Goal: Task Accomplishment & Management: Complete application form

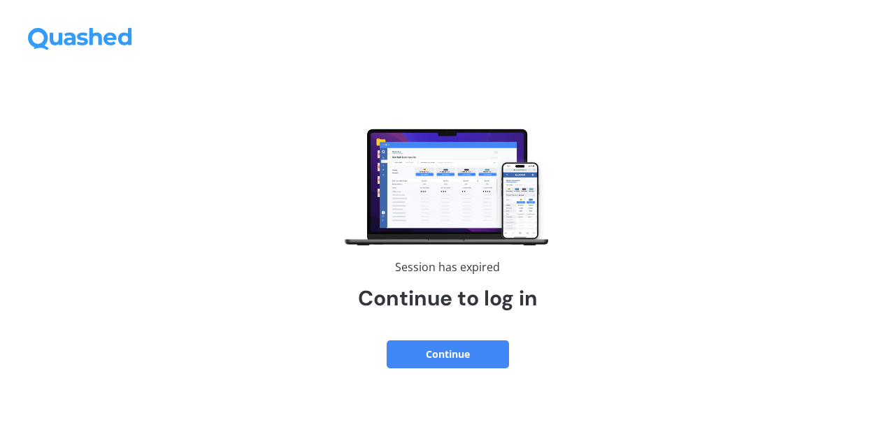
click at [463, 357] on button "Continue" at bounding box center [447, 354] width 122 height 28
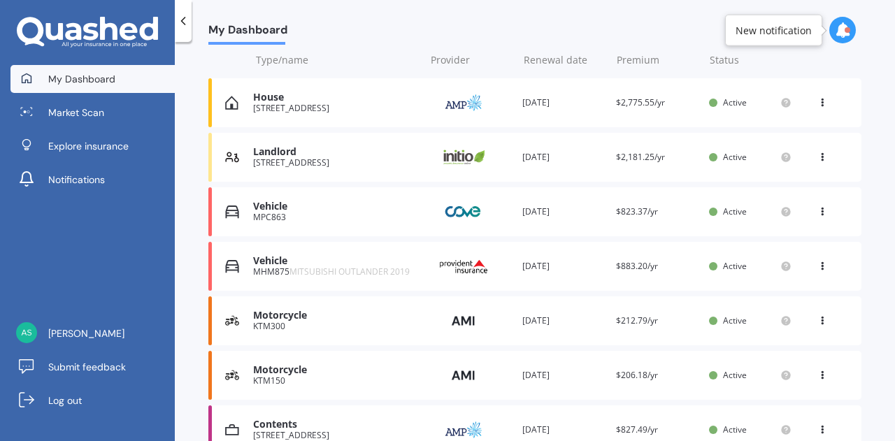
scroll to position [210, 0]
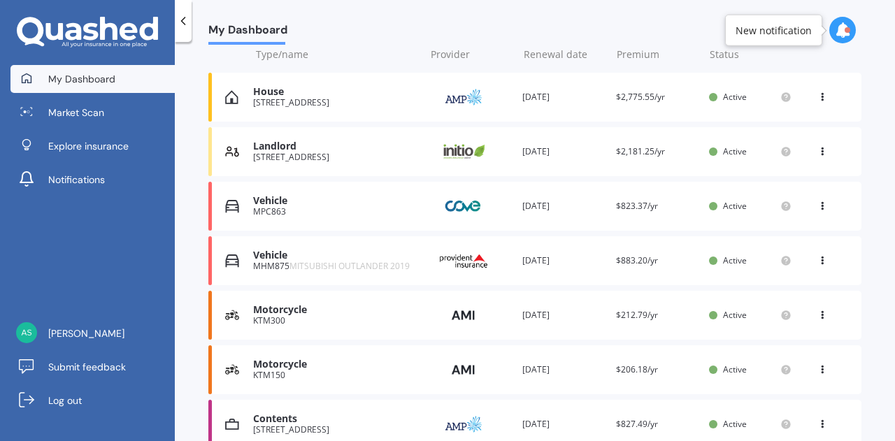
click at [817, 260] on icon at bounding box center [822, 258] width 10 height 8
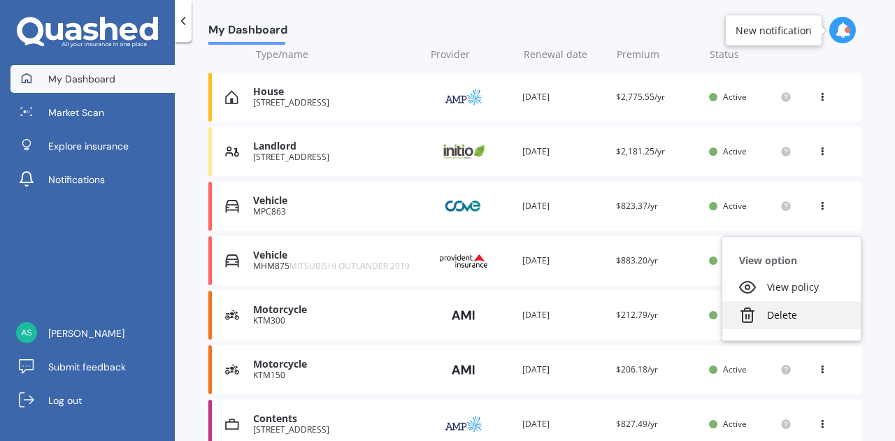
click at [769, 312] on div "Delete" at bounding box center [791, 315] width 138 height 28
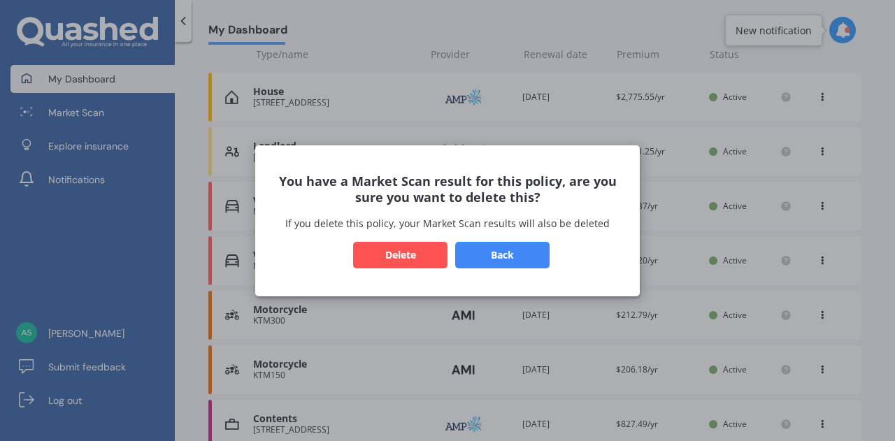
click at [424, 252] on button "Delete" at bounding box center [400, 254] width 94 height 27
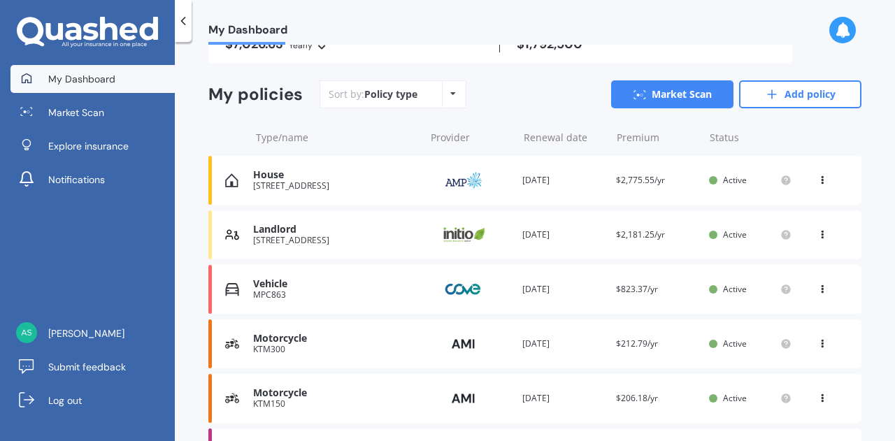
scroll to position [140, 0]
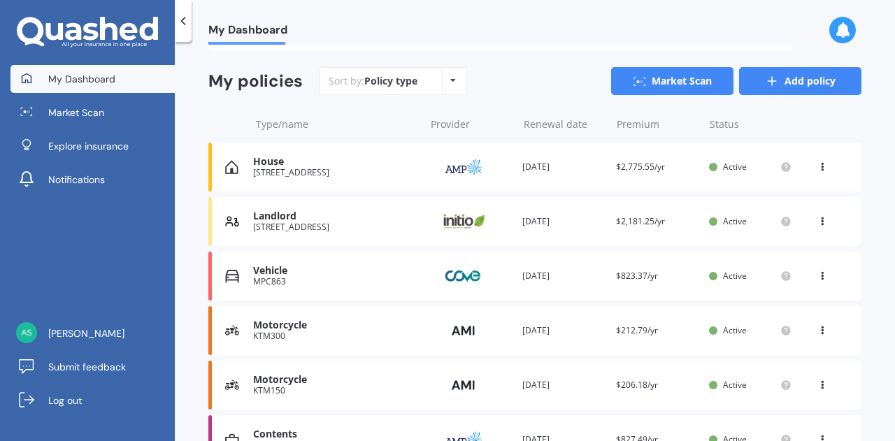
click at [816, 79] on link "Add policy" at bounding box center [800, 81] width 122 height 28
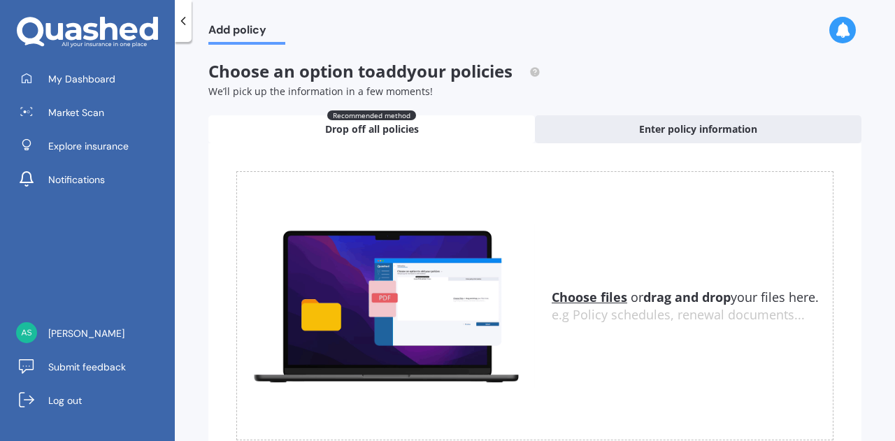
scroll to position [68, 0]
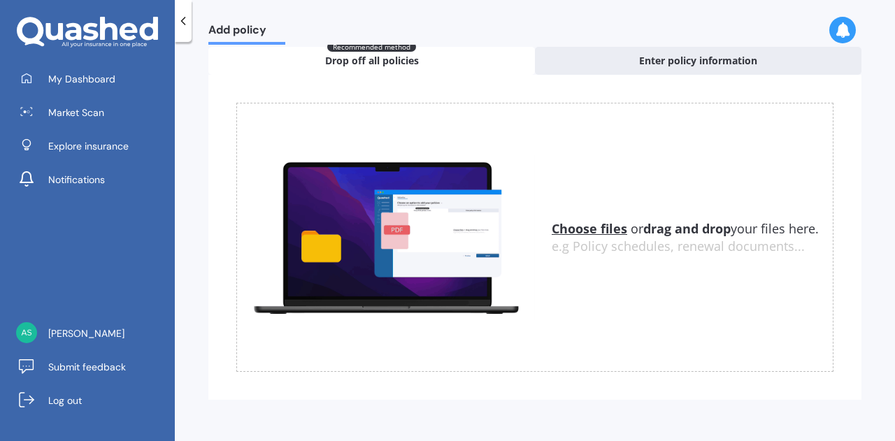
click at [590, 232] on u "Choose files" at bounding box center [588, 228] width 75 height 17
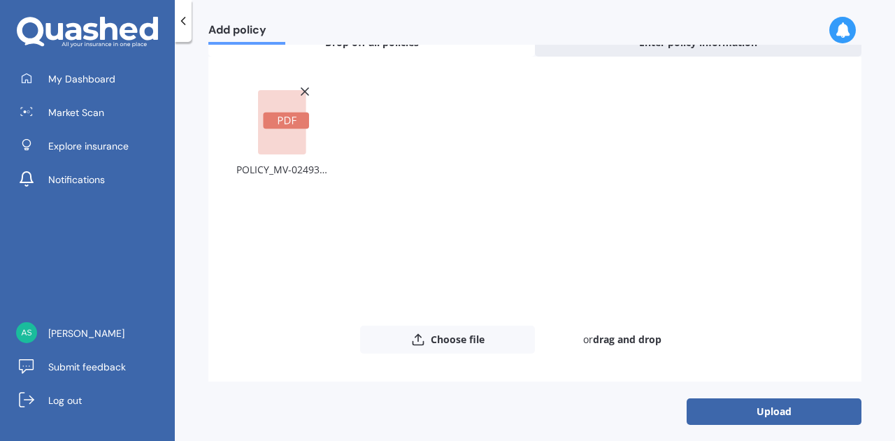
scroll to position [95, 0]
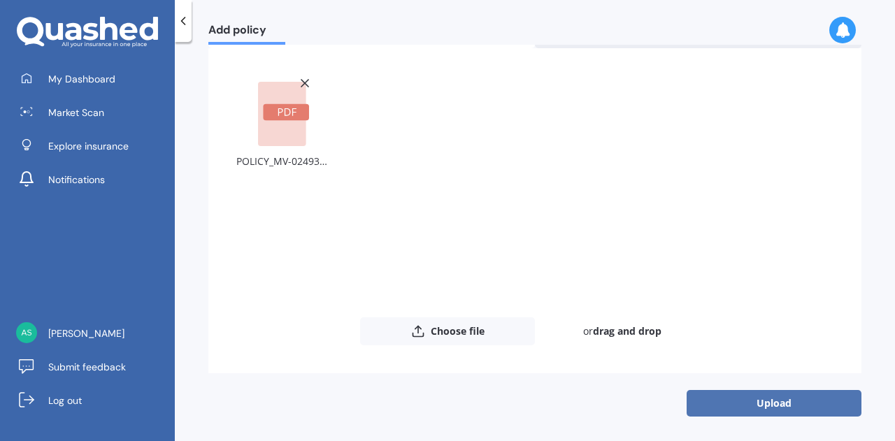
click at [735, 399] on button "Upload" at bounding box center [773, 403] width 175 height 27
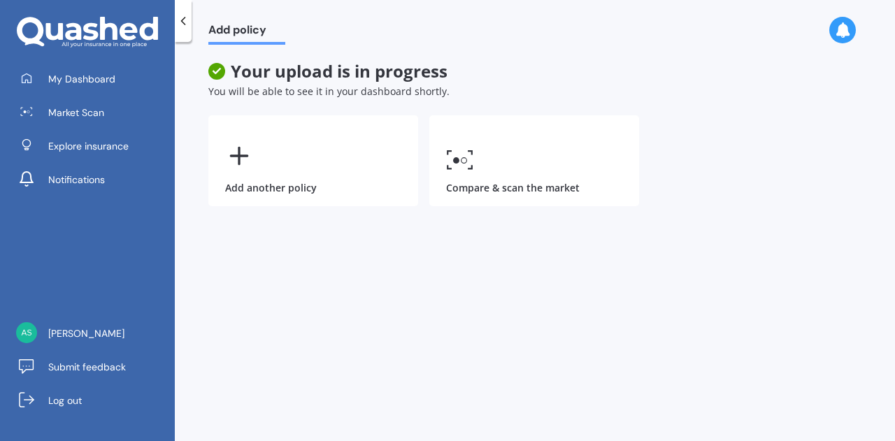
scroll to position [0, 0]
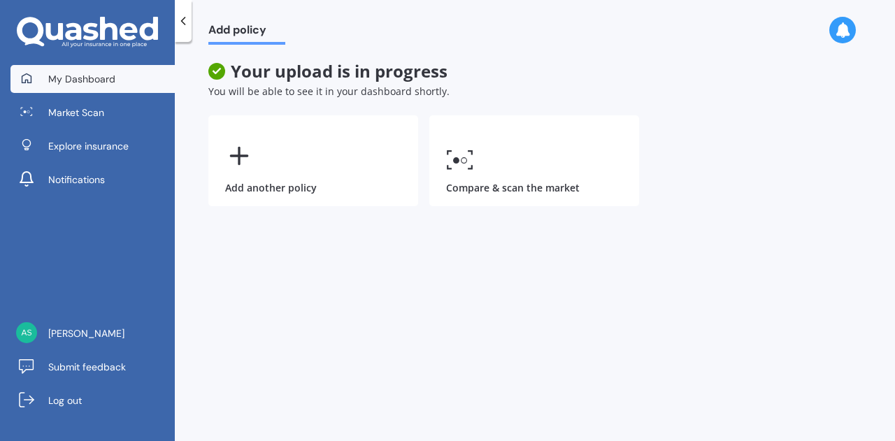
click at [76, 75] on span "My Dashboard" at bounding box center [81, 79] width 67 height 14
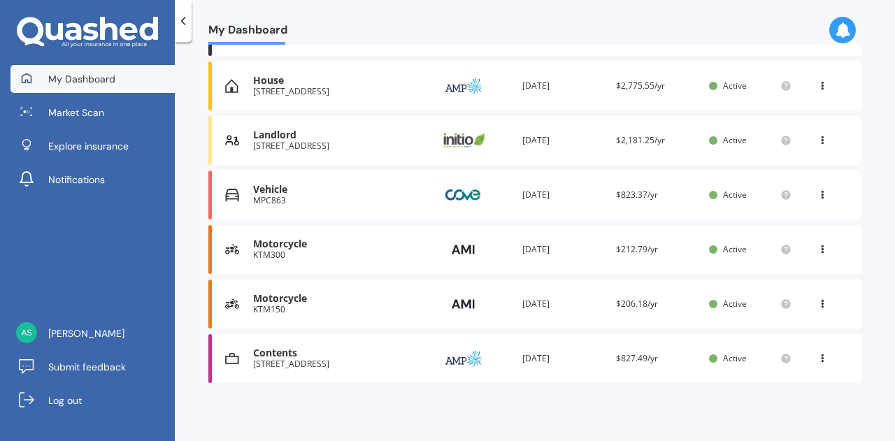
scroll to position [221, 0]
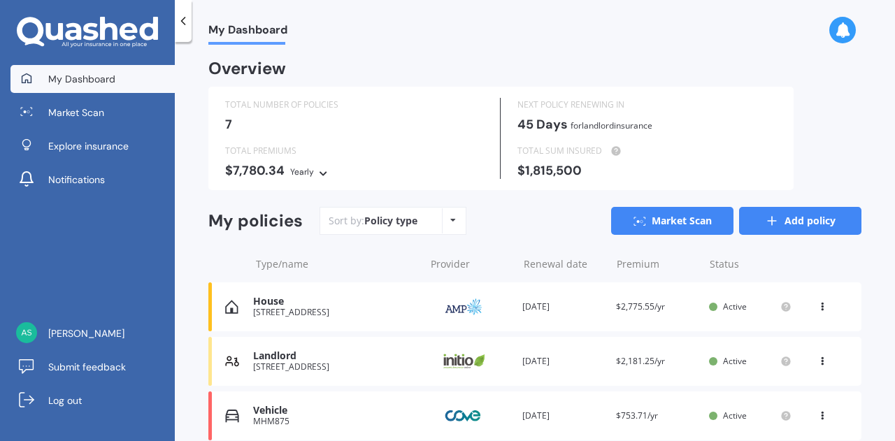
click at [773, 219] on link "Add policy" at bounding box center [800, 221] width 122 height 28
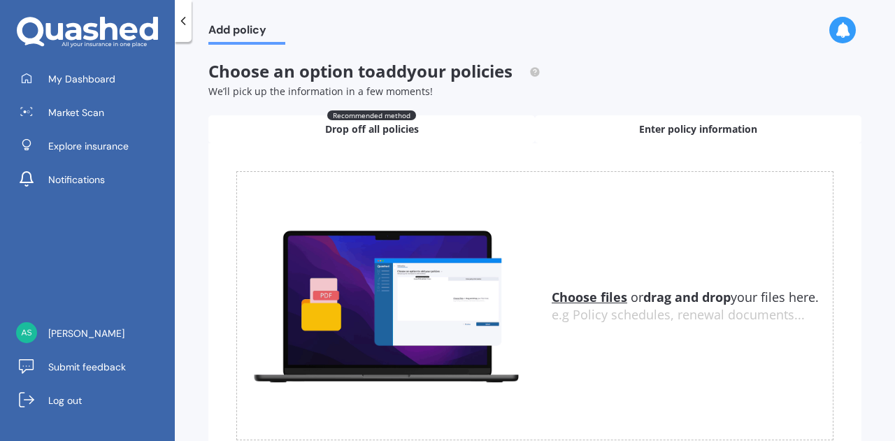
click at [649, 122] on span "Enter policy information" at bounding box center [698, 129] width 118 height 14
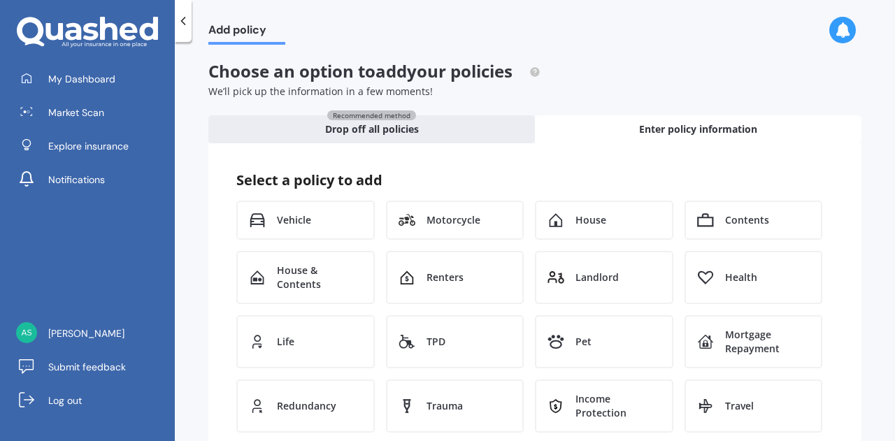
scroll to position [70, 0]
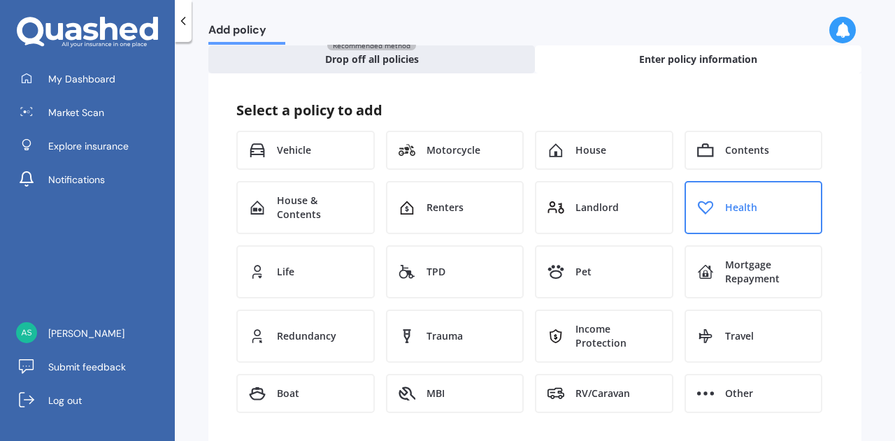
click at [760, 214] on div "Health" at bounding box center [753, 207] width 138 height 53
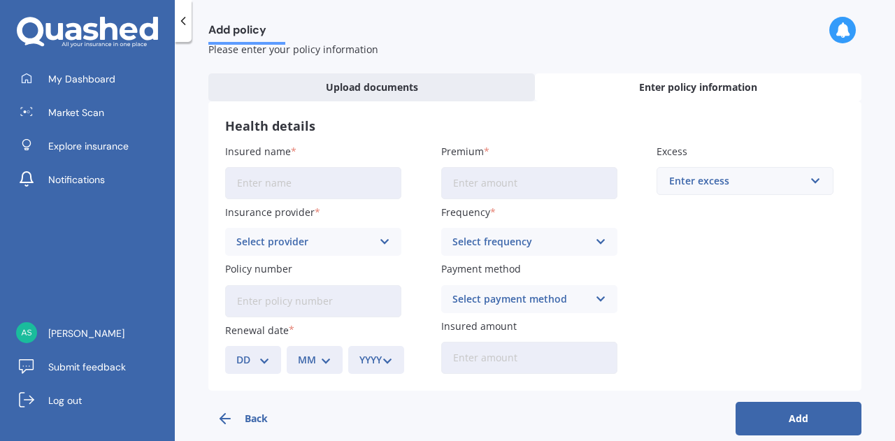
click at [308, 189] on input "Insured name" at bounding box center [313, 183] width 176 height 32
type input "Logan an Nadia"
click at [366, 241] on div "Select provider" at bounding box center [304, 241] width 136 height 15
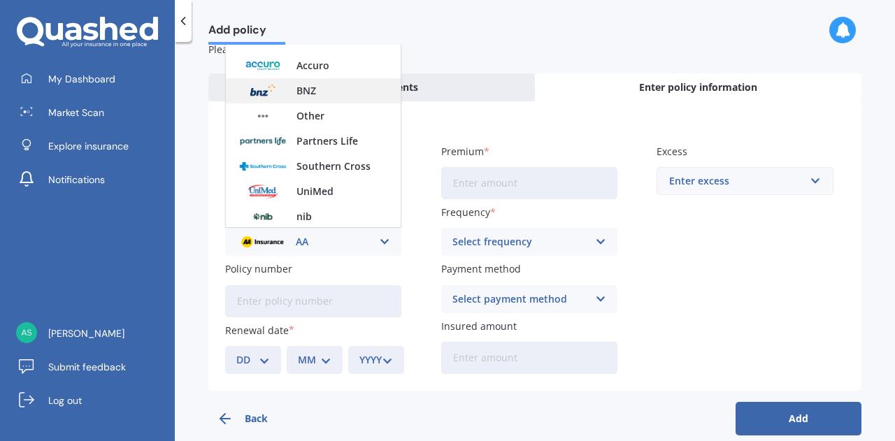
scroll to position [76, 0]
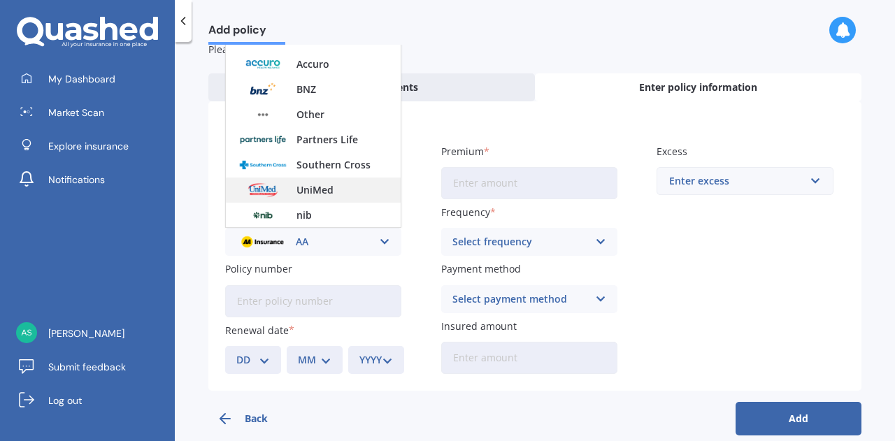
click at [331, 189] on span "UniMed" at bounding box center [314, 190] width 37 height 10
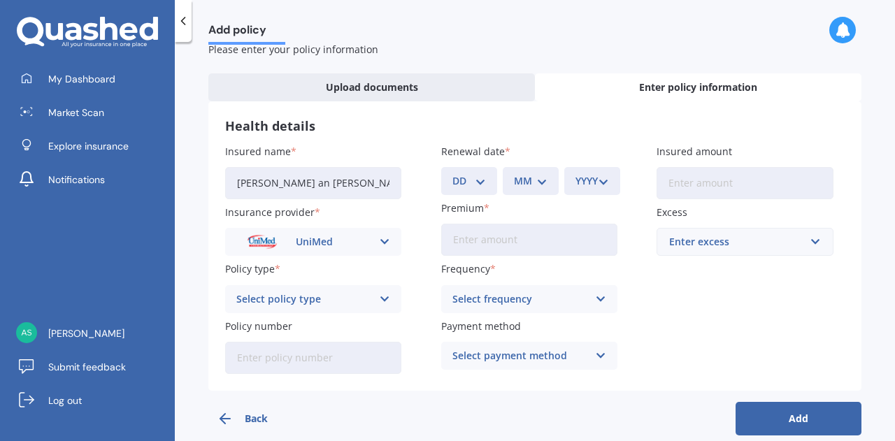
scroll to position [61, 0]
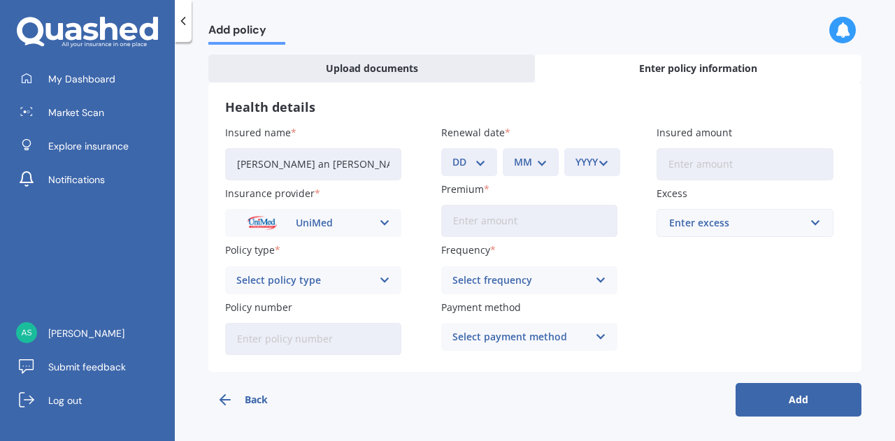
click at [301, 353] on input "Policy number" at bounding box center [313, 339] width 176 height 32
paste input "1007311"
type input "1007311"
click at [380, 282] on icon at bounding box center [385, 280] width 12 height 15
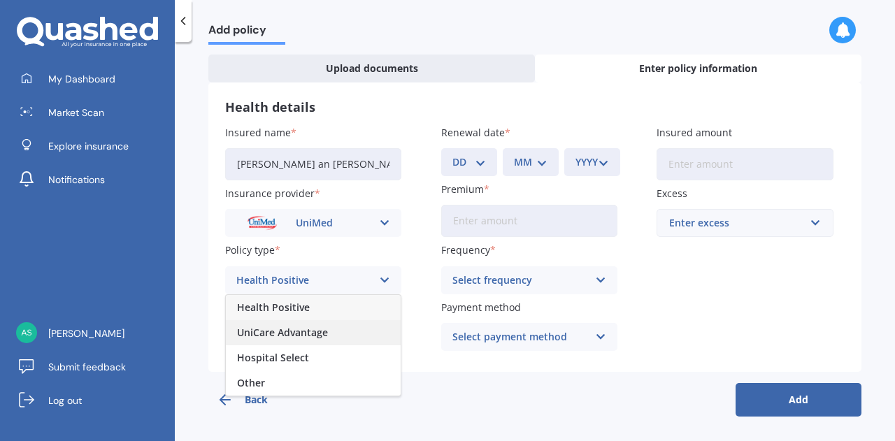
click at [308, 334] on span "UniCare Advantage" at bounding box center [282, 333] width 91 height 10
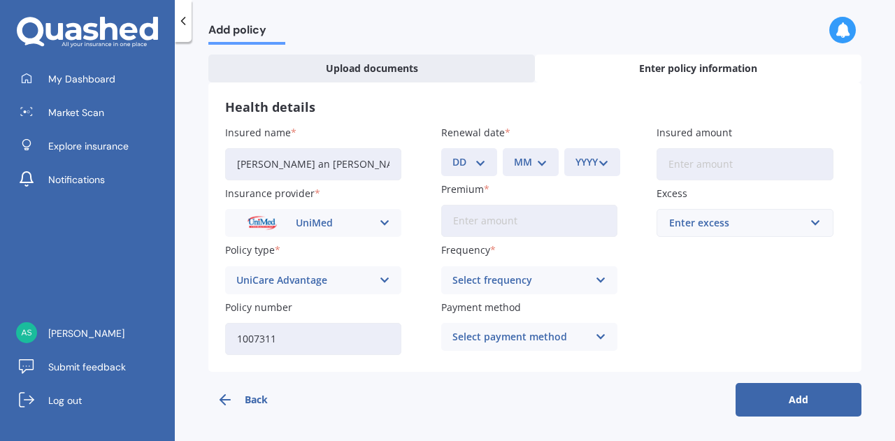
click at [482, 160] on select "DD 01 02 03 04 05 06 07 08 09 10 11 12 13 14 15 16 17 18 19 20 21 22 23 24 25 2…" at bounding box center [469, 161] width 34 height 15
select select "16"
click at [452, 154] on select "DD 01 02 03 04 05 06 07 08 09 10 11 12 13 14 15 16 17 18 19 20 21 22 23 24 25 2…" at bounding box center [469, 161] width 34 height 15
click at [535, 157] on select "MM 01 02 03 04 05 06 07 08 09 10 11 12" at bounding box center [531, 161] width 34 height 15
select select "07"
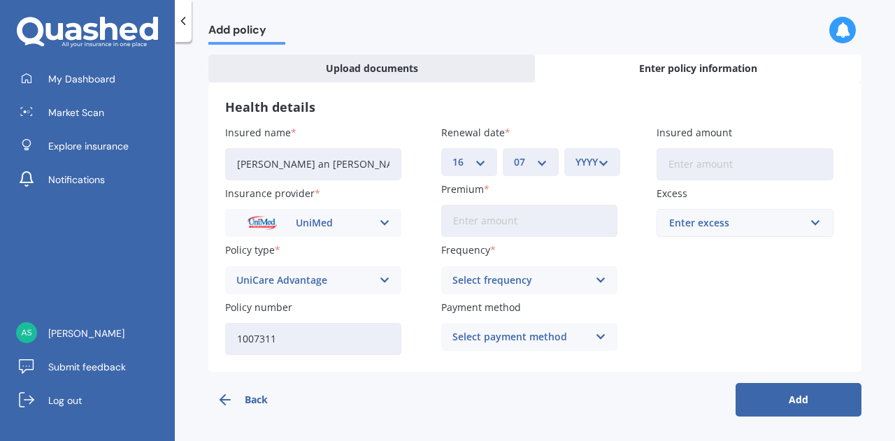
click at [514, 154] on select "MM 01 02 03 04 05 06 07 08 09 10 11 12" at bounding box center [531, 161] width 34 height 15
click at [607, 163] on div "YYYY 2027 2026 2025 2024 2023 2022 2021 2020 2019 2018 2017 2016 2015 2014 2013…" at bounding box center [592, 162] width 56 height 28
click at [599, 164] on select "YYYY 2027 2026 2025 2024 2023 2022 2021 2020 2019 2018 2017 2016 2015 2014 2013…" at bounding box center [592, 161] width 34 height 15
select select "2026"
click at [575, 154] on select "YYYY 2027 2026 2025 2024 2023 2022 2021 2020 2019 2018 2017 2016 2015 2014 2013…" at bounding box center [592, 161] width 34 height 15
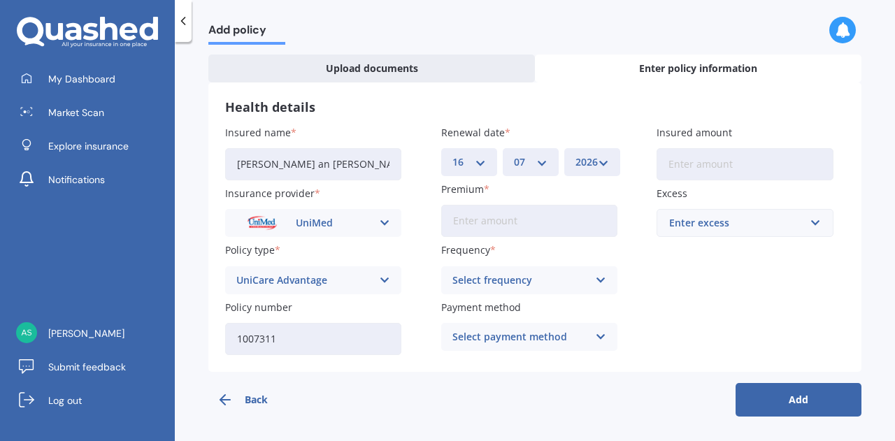
click at [547, 222] on input "Premium" at bounding box center [529, 221] width 176 height 32
type input "$137.70"
click at [574, 288] on div "Select frequency Yearly Six-Monthly Quarterly Monthly Fortnightly Weekly" at bounding box center [529, 280] width 176 height 28
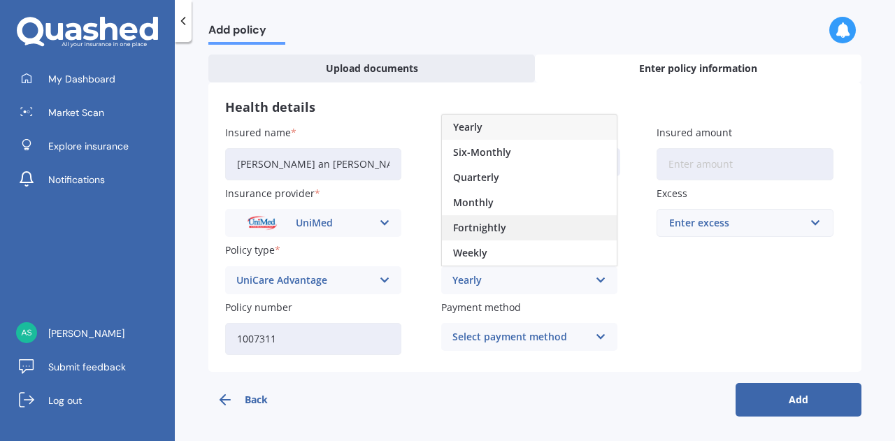
click at [506, 230] on div "Fortnightly" at bounding box center [529, 227] width 175 height 25
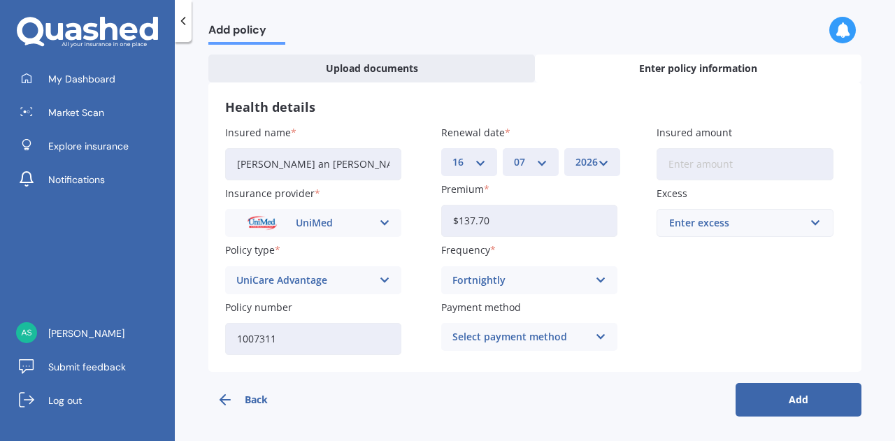
click at [595, 337] on icon at bounding box center [601, 336] width 12 height 15
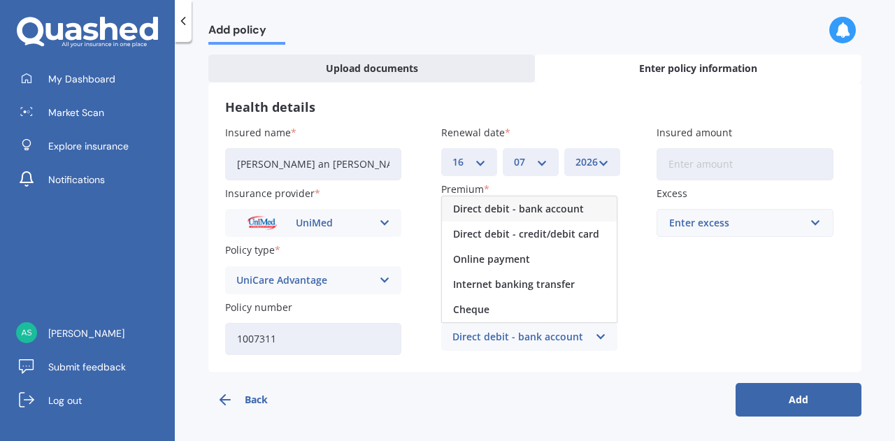
click at [542, 208] on span "Direct debit - bank account" at bounding box center [518, 209] width 131 height 10
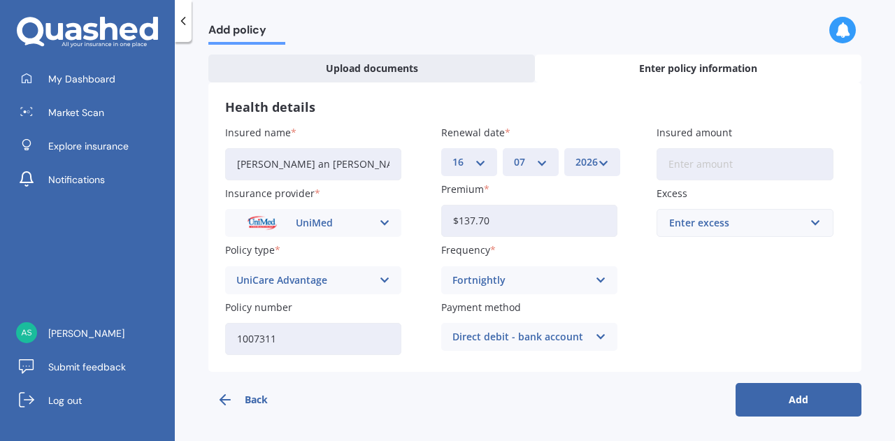
click at [720, 215] on div "Enter excess" at bounding box center [736, 222] width 134 height 15
click at [778, 220] on input "text" at bounding box center [740, 223] width 164 height 27
click at [706, 251] on div "$0" at bounding box center [744, 249] width 175 height 26
click at [791, 396] on button "Add" at bounding box center [798, 400] width 126 height 34
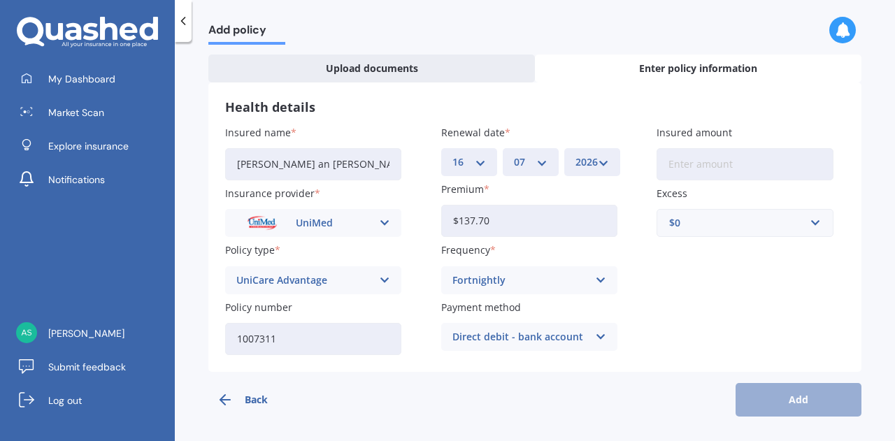
scroll to position [0, 0]
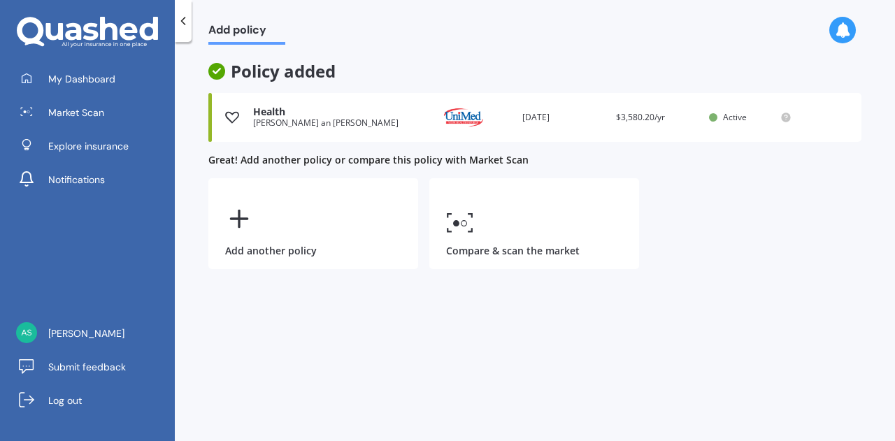
click at [299, 110] on div "Health" at bounding box center [335, 112] width 164 height 12
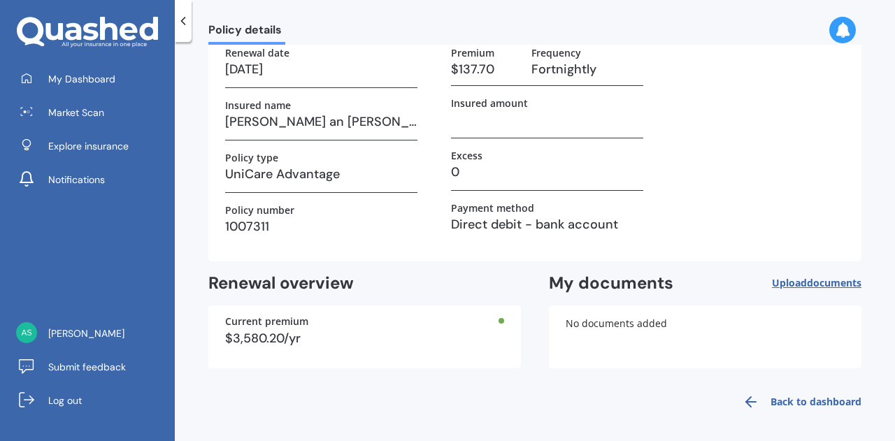
scroll to position [94, 0]
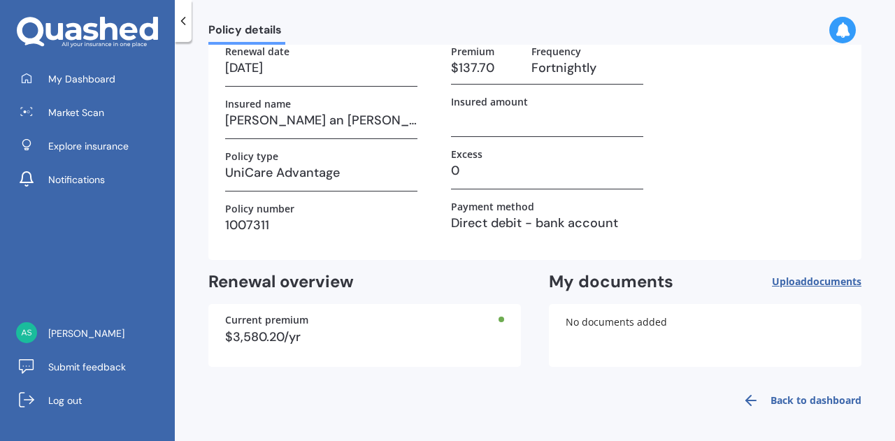
click at [832, 280] on span "documents" at bounding box center [834, 281] width 55 height 13
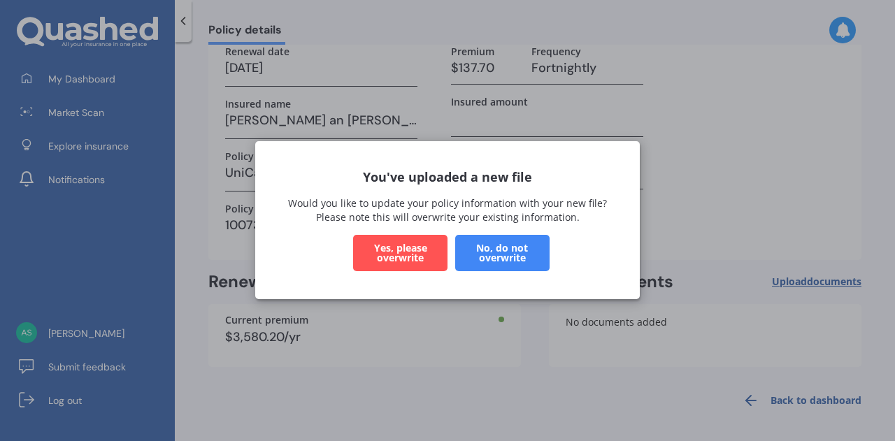
click at [412, 257] on button "Yes, please overwrite" at bounding box center [400, 254] width 94 height 36
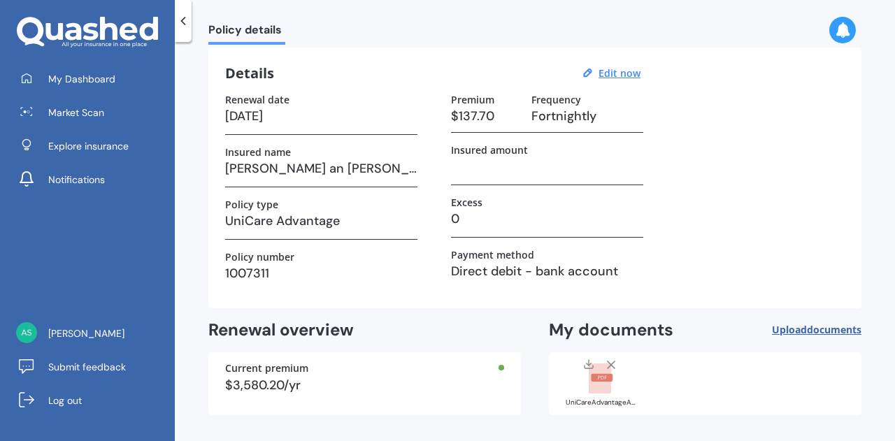
scroll to position [0, 0]
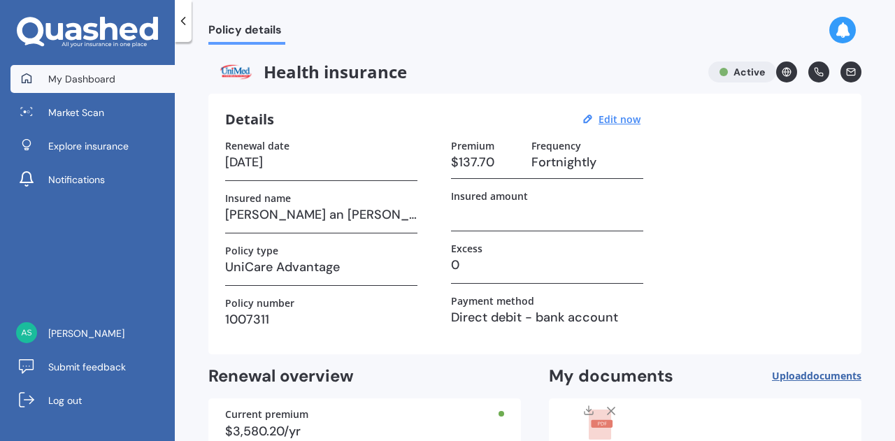
click at [68, 84] on span "My Dashboard" at bounding box center [81, 79] width 67 height 14
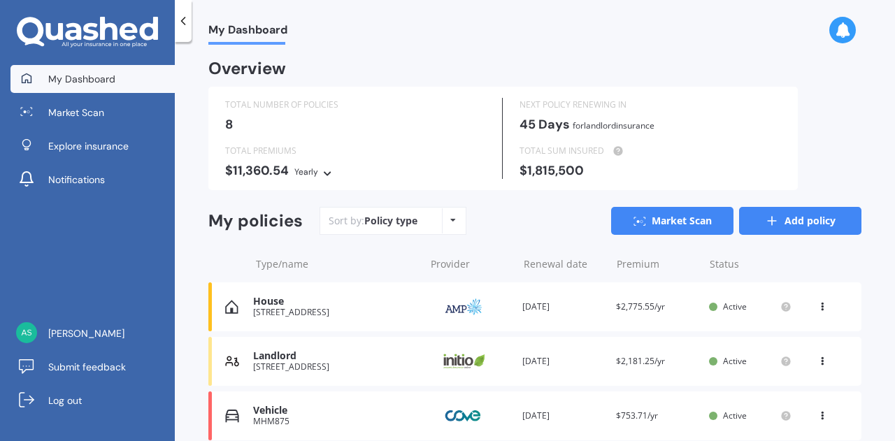
click at [795, 219] on link "Add policy" at bounding box center [800, 221] width 122 height 28
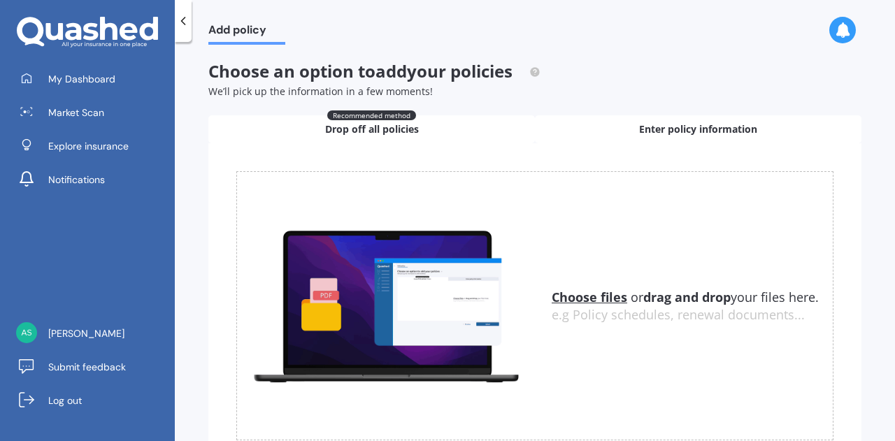
click at [652, 131] on span "Enter policy information" at bounding box center [698, 129] width 118 height 14
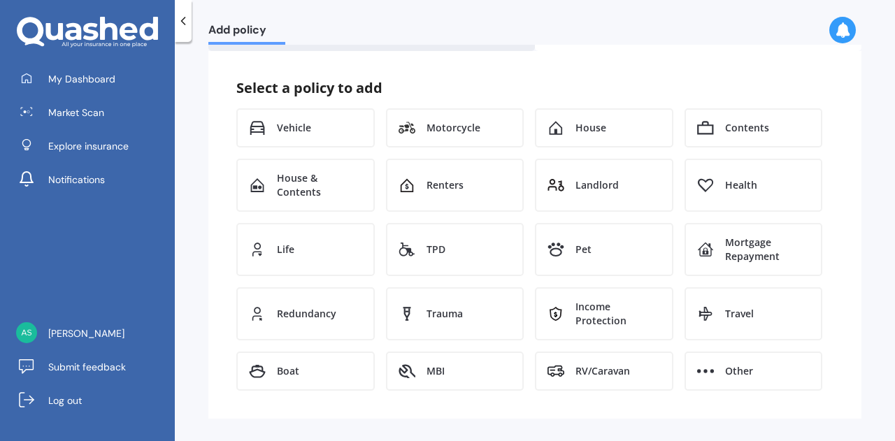
scroll to position [94, 0]
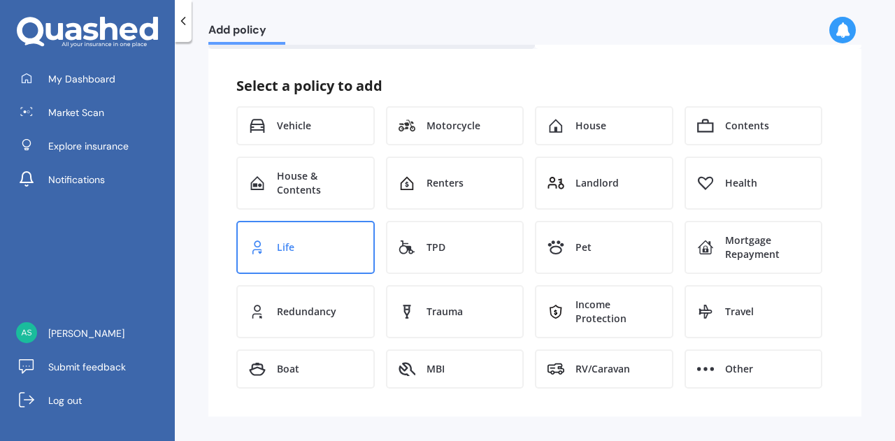
click at [327, 240] on div "Life" at bounding box center [305, 247] width 138 height 53
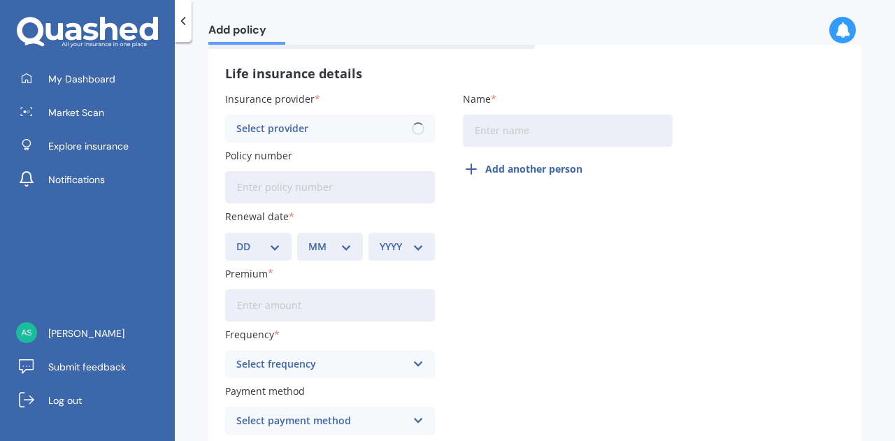
scroll to position [66, 0]
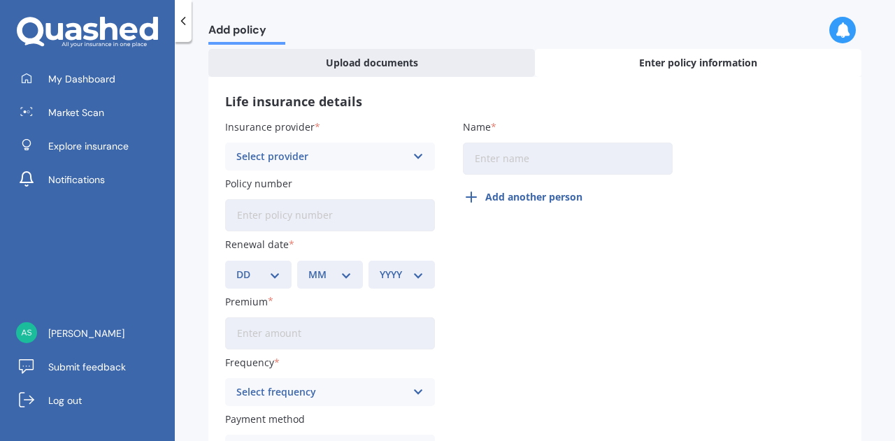
click at [414, 154] on icon at bounding box center [418, 156] width 12 height 15
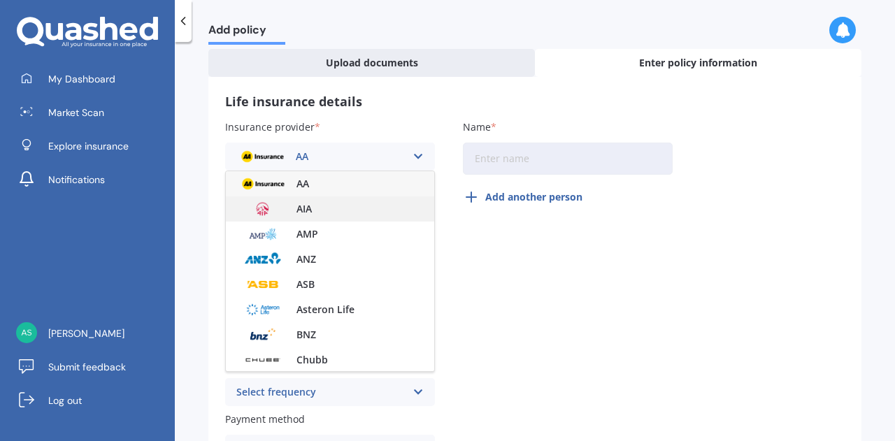
click at [324, 205] on div "AIA" at bounding box center [330, 208] width 208 height 25
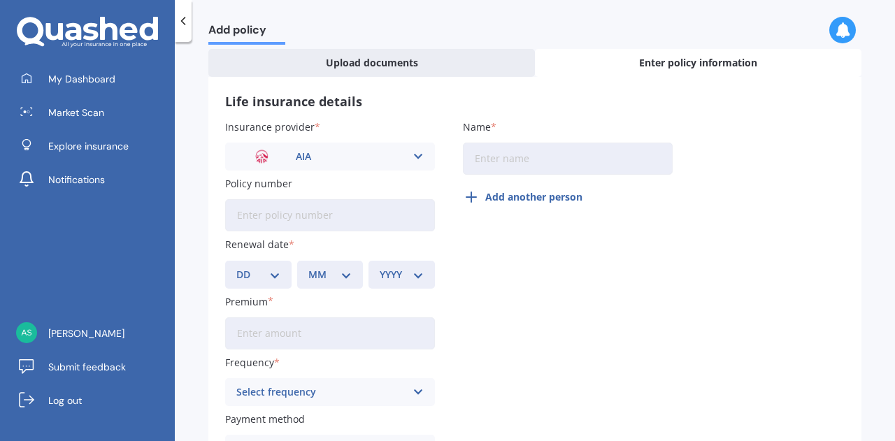
click at [306, 210] on input "Policy number" at bounding box center [330, 215] width 210 height 32
paste input "678381-02"
type input "678381-02"
click at [517, 157] on input "Name" at bounding box center [568, 159] width 210 height 32
type input "Logan shannon"
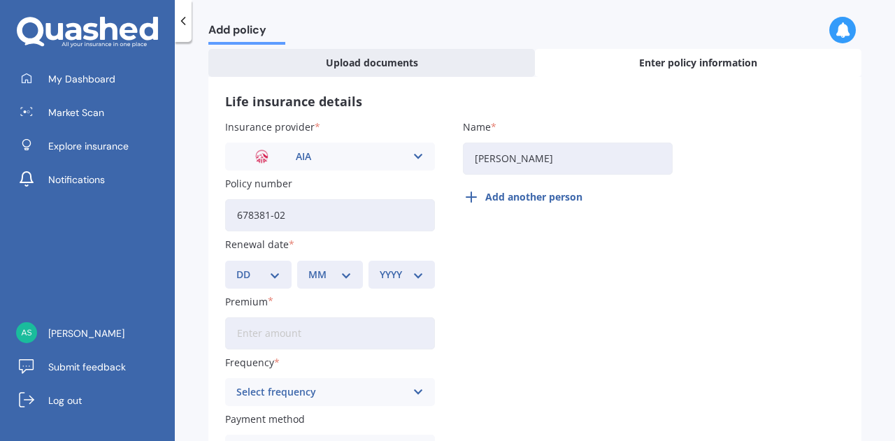
click at [274, 277] on select "DD 01 02 03 04 05 06 07 08 09 10 11 12 13 14 15 16 17 18 19 20 21 22 23 24 25 2…" at bounding box center [258, 274] width 44 height 15
select select "20"
click at [236, 267] on select "DD 01 02 03 04 05 06 07 08 09 10 11 12 13 14 15 16 17 18 19 20 21 22 23 24 25 2…" at bounding box center [258, 274] width 44 height 15
click at [334, 279] on select "MM 01 02 03 04 05 06 07 08 09 10 11 12" at bounding box center [330, 274] width 44 height 15
select select "03"
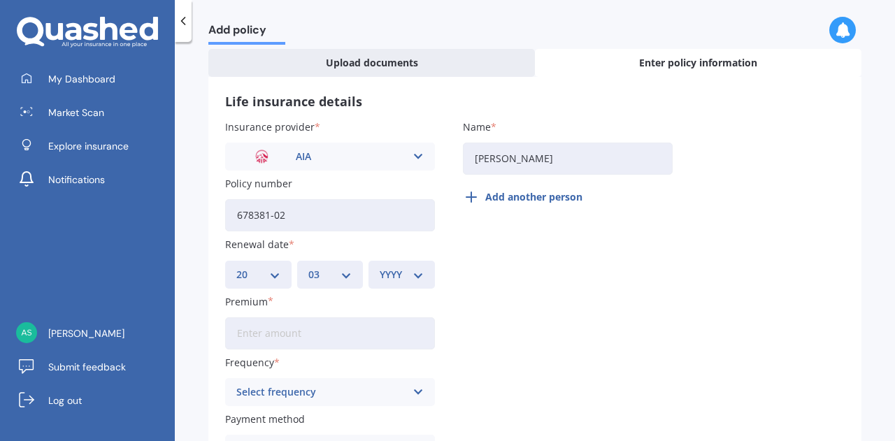
click at [308, 267] on select "MM 01 02 03 04 05 06 07 08 09 10 11 12" at bounding box center [330, 274] width 44 height 15
click at [406, 277] on select "YYYY 2027 2026 2025 2024 2023 2022 2021 2020 2019 2018 2017 2016 2015 2014 2013…" at bounding box center [401, 274] width 44 height 15
select select "2026"
click at [379, 267] on select "YYYY 2027 2026 2025 2024 2023 2022 2021 2020 2019 2018 2017 2016 2015 2014 2013…" at bounding box center [401, 274] width 44 height 15
click at [384, 331] on input "Premium" at bounding box center [330, 333] width 210 height 32
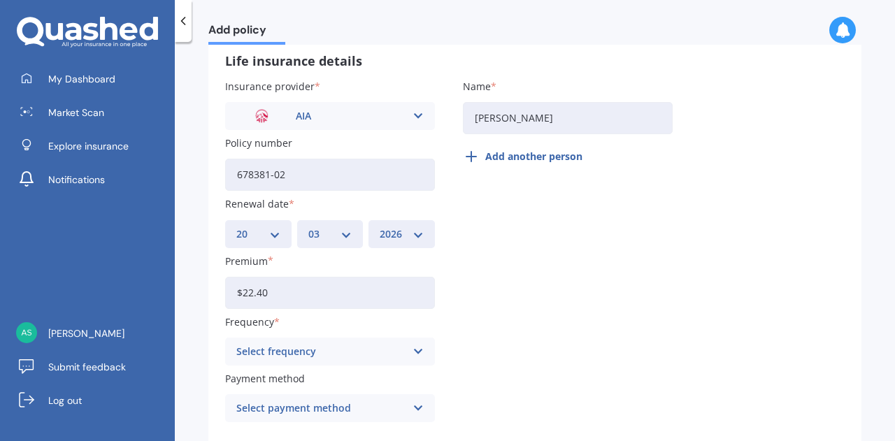
scroll to position [136, 0]
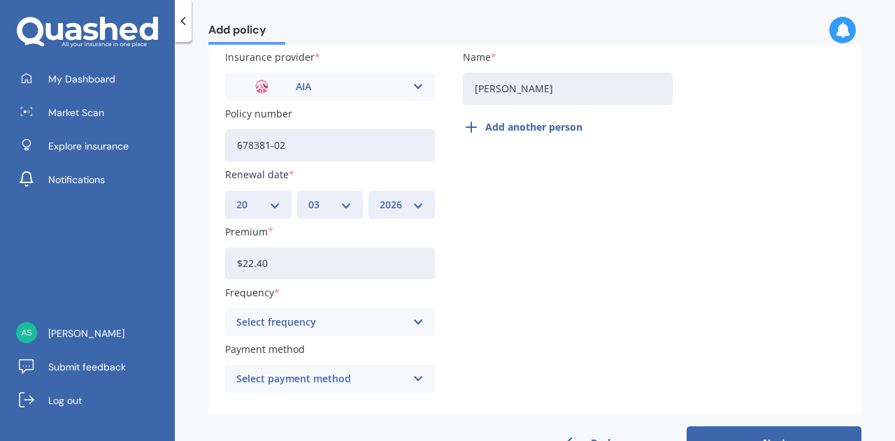
type input "$22.40"
click at [417, 311] on div "Select frequency Yearly Six-Monthly Quarterly Monthly Fortnightly Weekly" at bounding box center [330, 322] width 210 height 28
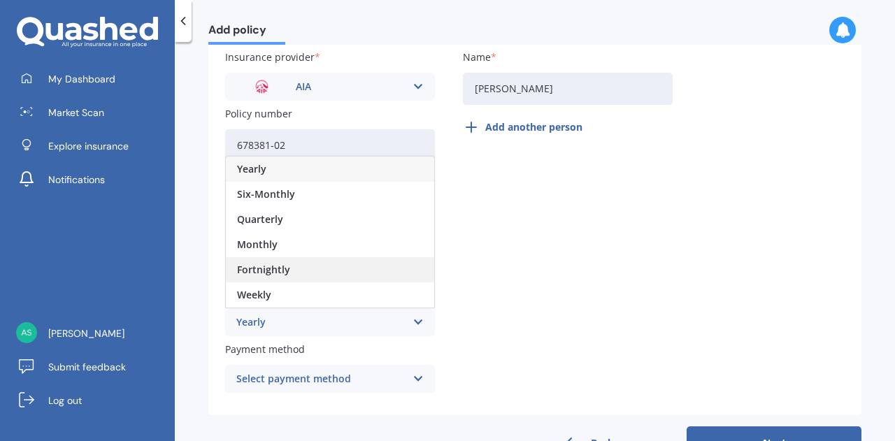
click at [282, 269] on span "Fortnightly" at bounding box center [263, 270] width 53 height 10
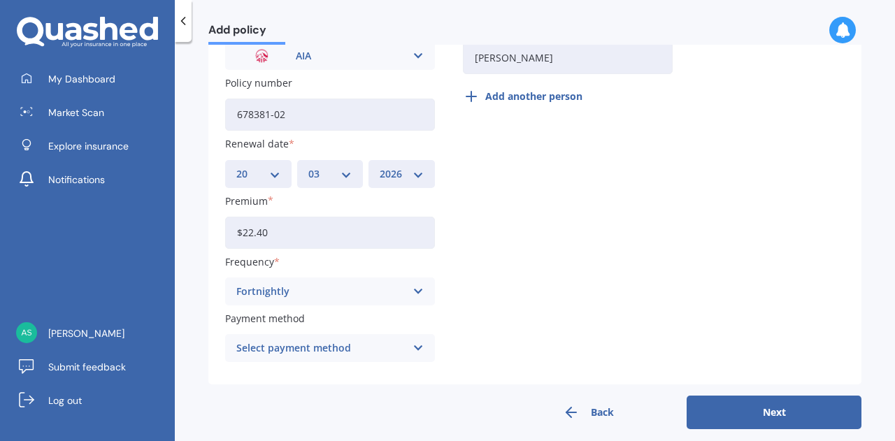
scroll to position [180, 0]
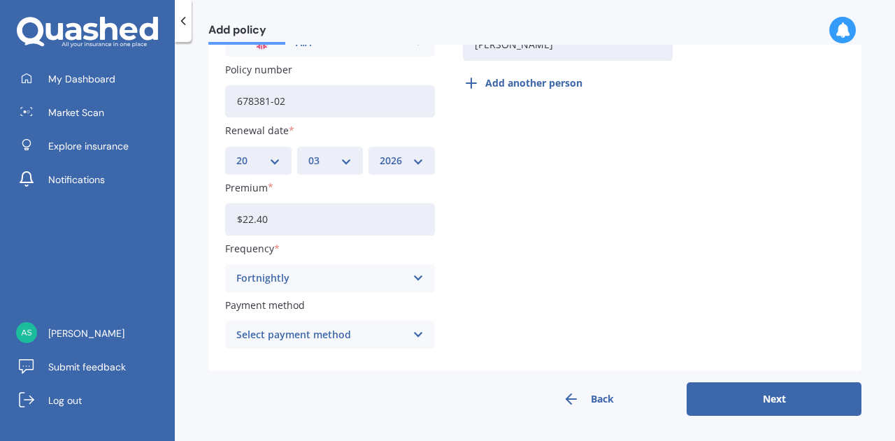
click at [427, 337] on div "Select payment method Direct debit - bank account Direct debit - credit/debit c…" at bounding box center [330, 335] width 210 height 28
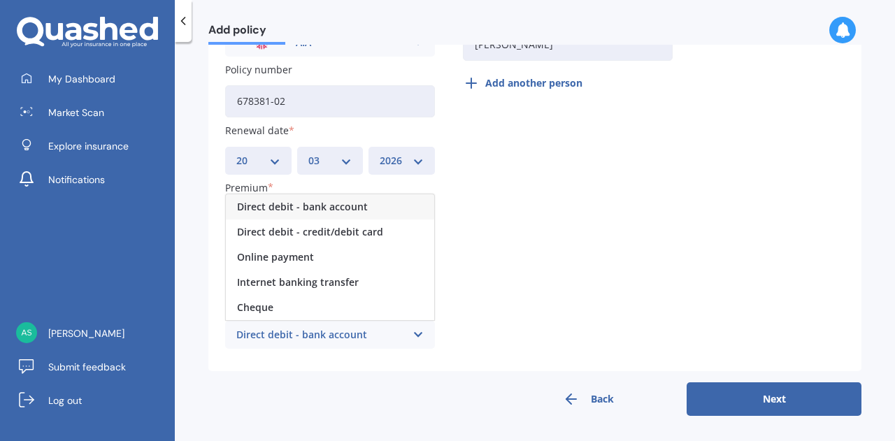
click at [323, 205] on span "Direct debit - bank account" at bounding box center [302, 207] width 131 height 10
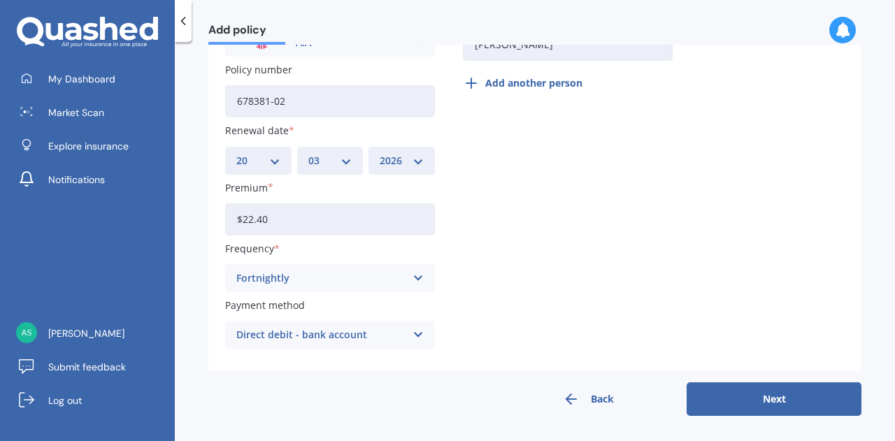
click at [779, 407] on button "Next" at bounding box center [773, 399] width 175 height 34
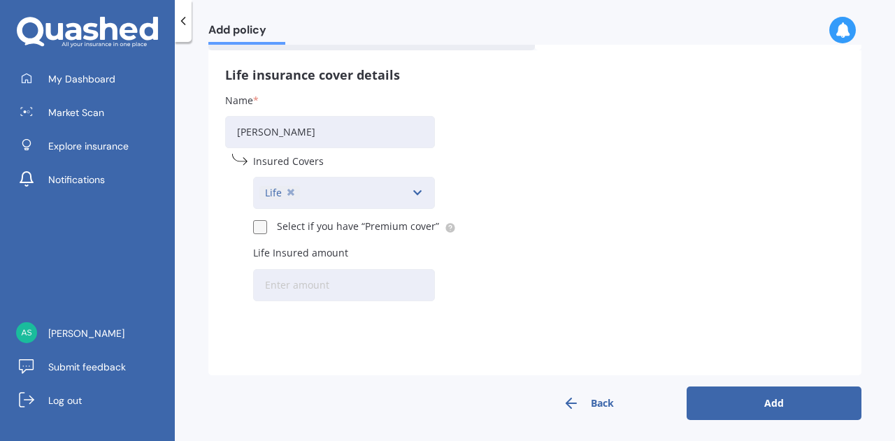
scroll to position [96, 0]
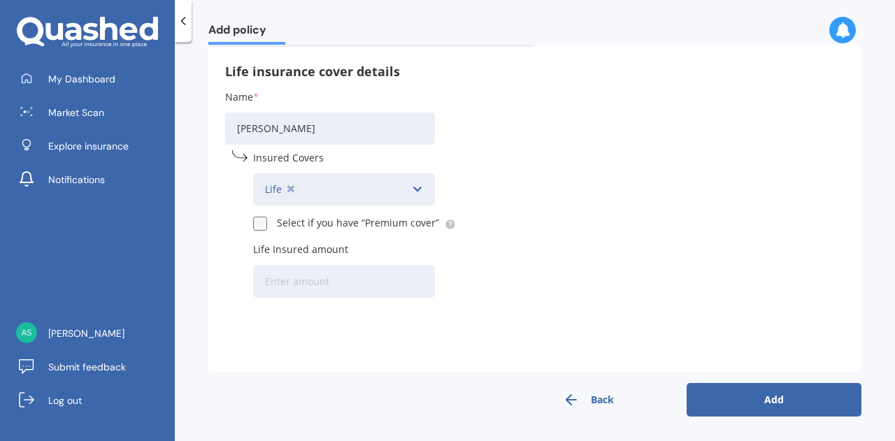
click at [321, 280] on input "Life Insured amount" at bounding box center [344, 282] width 182 height 32
paste input "$323,770"
type input "$323,770"
click at [263, 217] on label at bounding box center [262, 217] width 18 height 0
click at [263, 226] on input "Select if you have “Premium cover”" at bounding box center [259, 223] width 12 height 12
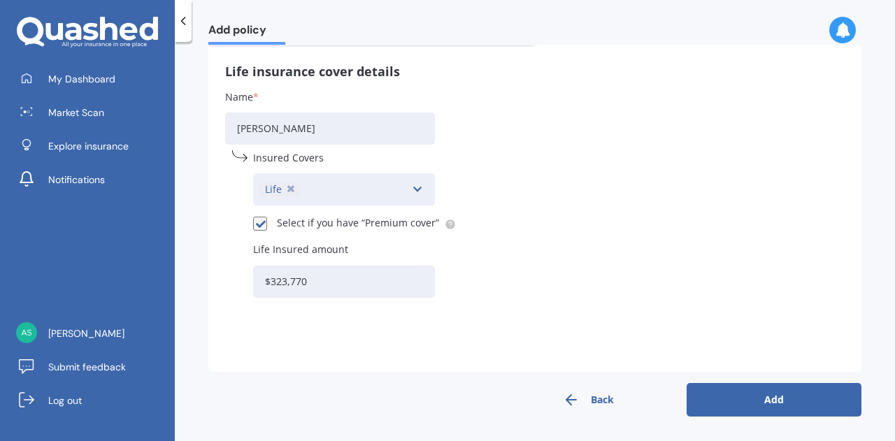
click at [254, 217] on label at bounding box center [262, 217] width 18 height 0
click at [254, 224] on input "Select if you have “Premium cover”" at bounding box center [259, 223] width 12 height 12
checkbox input "false"
click at [747, 402] on button "Add" at bounding box center [773, 400] width 175 height 34
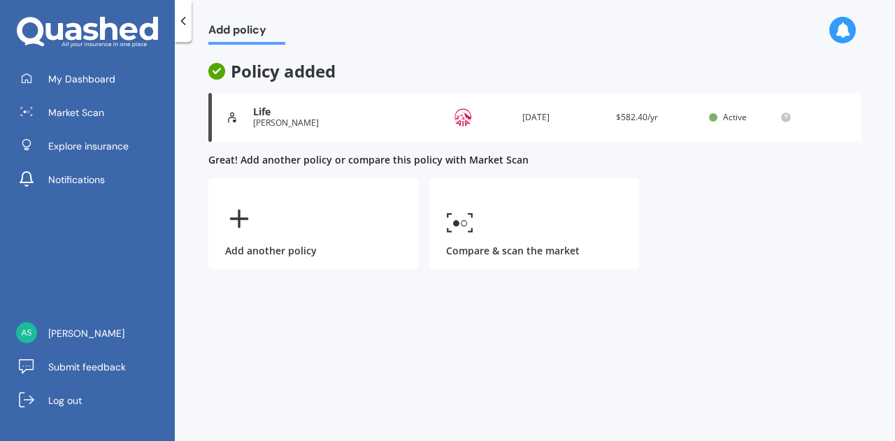
scroll to position [0, 0]
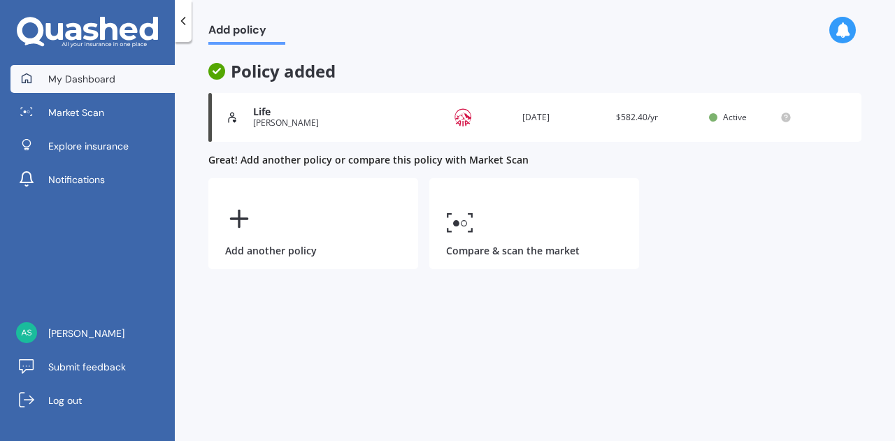
click at [51, 73] on span "My Dashboard" at bounding box center [81, 79] width 67 height 14
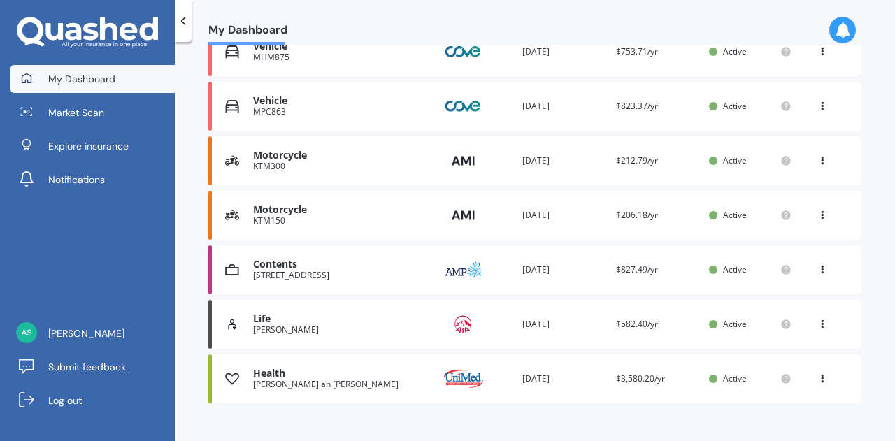
scroll to position [384, 0]
